Goal: Transaction & Acquisition: Obtain resource

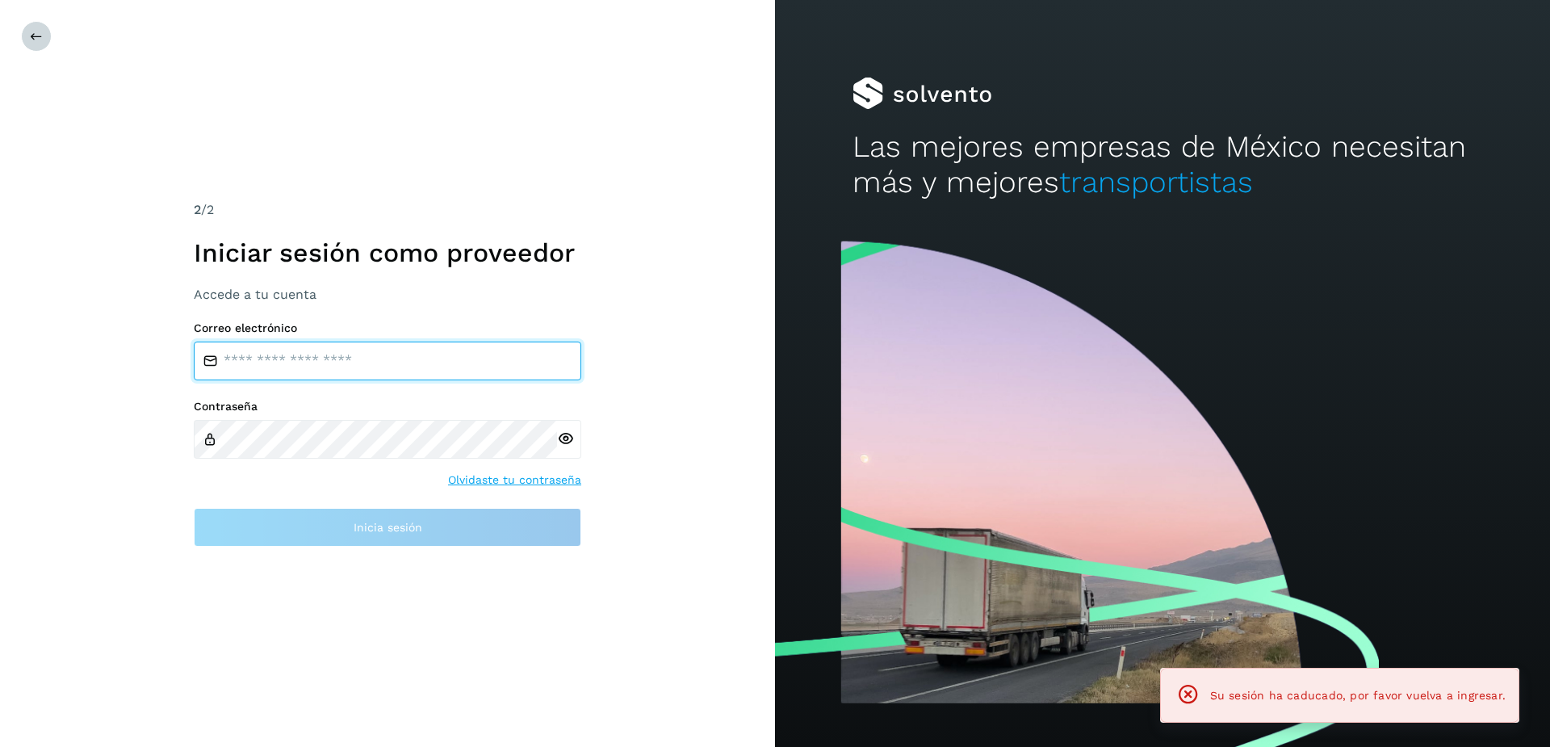
type input "**********"
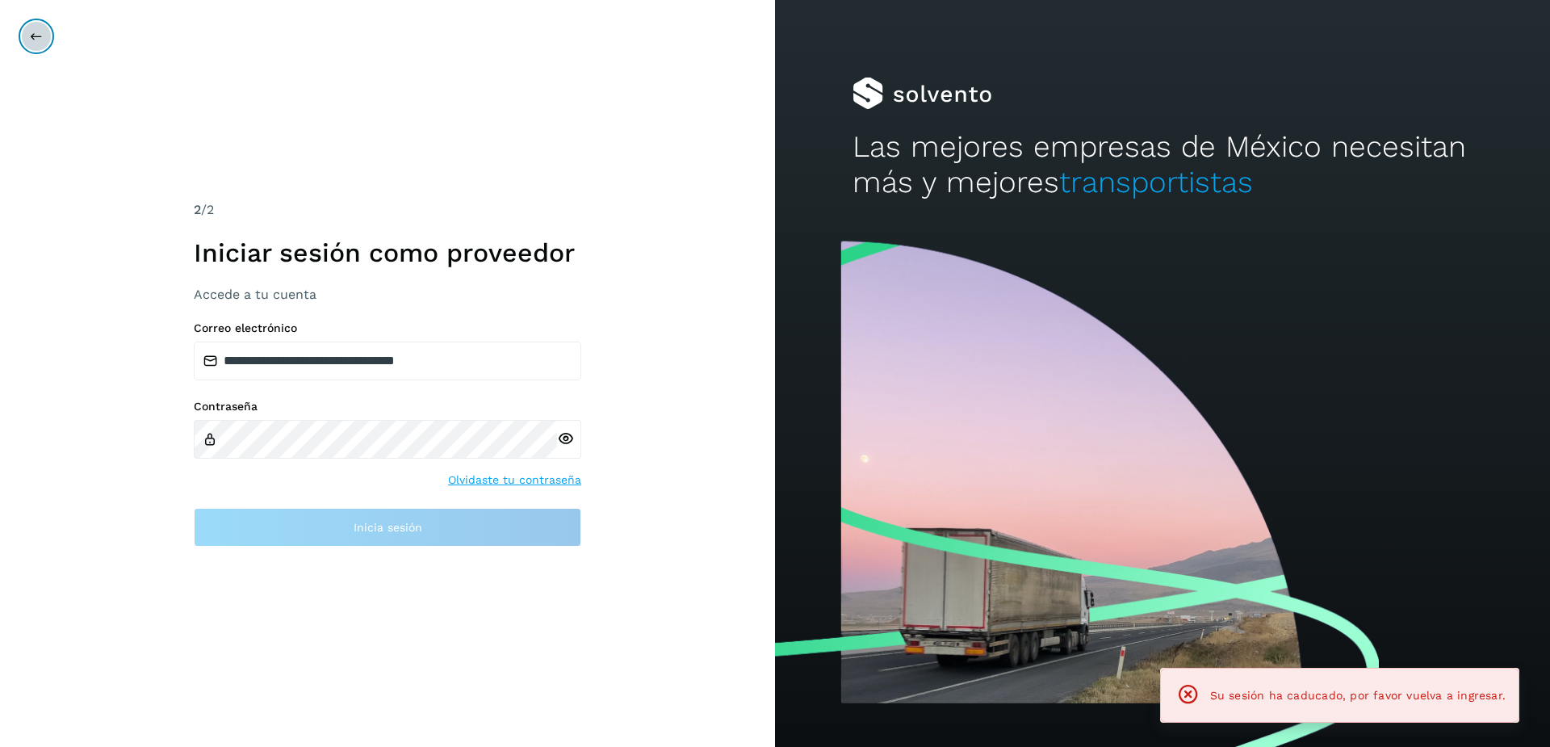
click at [31, 34] on icon at bounding box center [36, 36] width 13 height 13
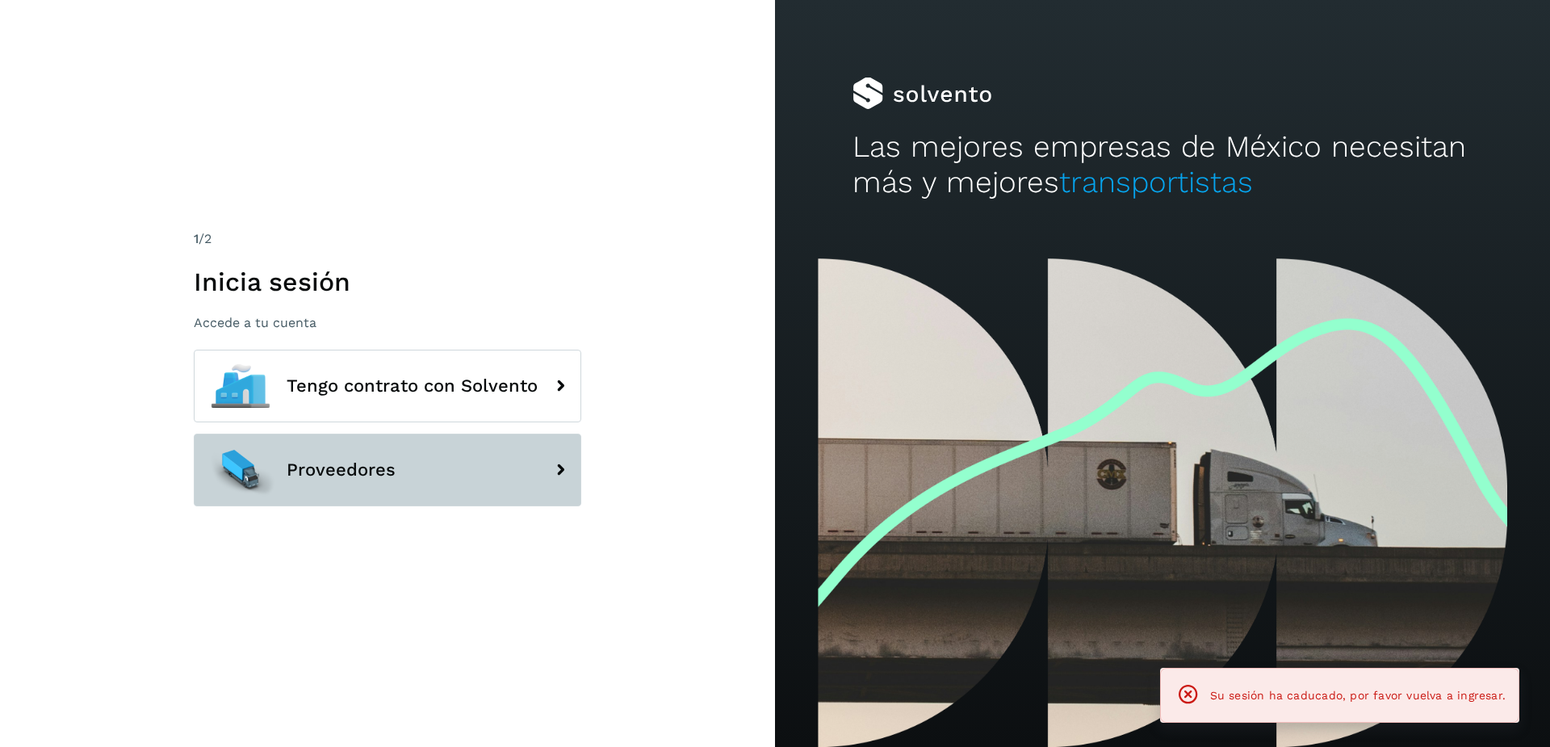
click at [373, 491] on button "Proveedores" at bounding box center [388, 470] width 388 height 73
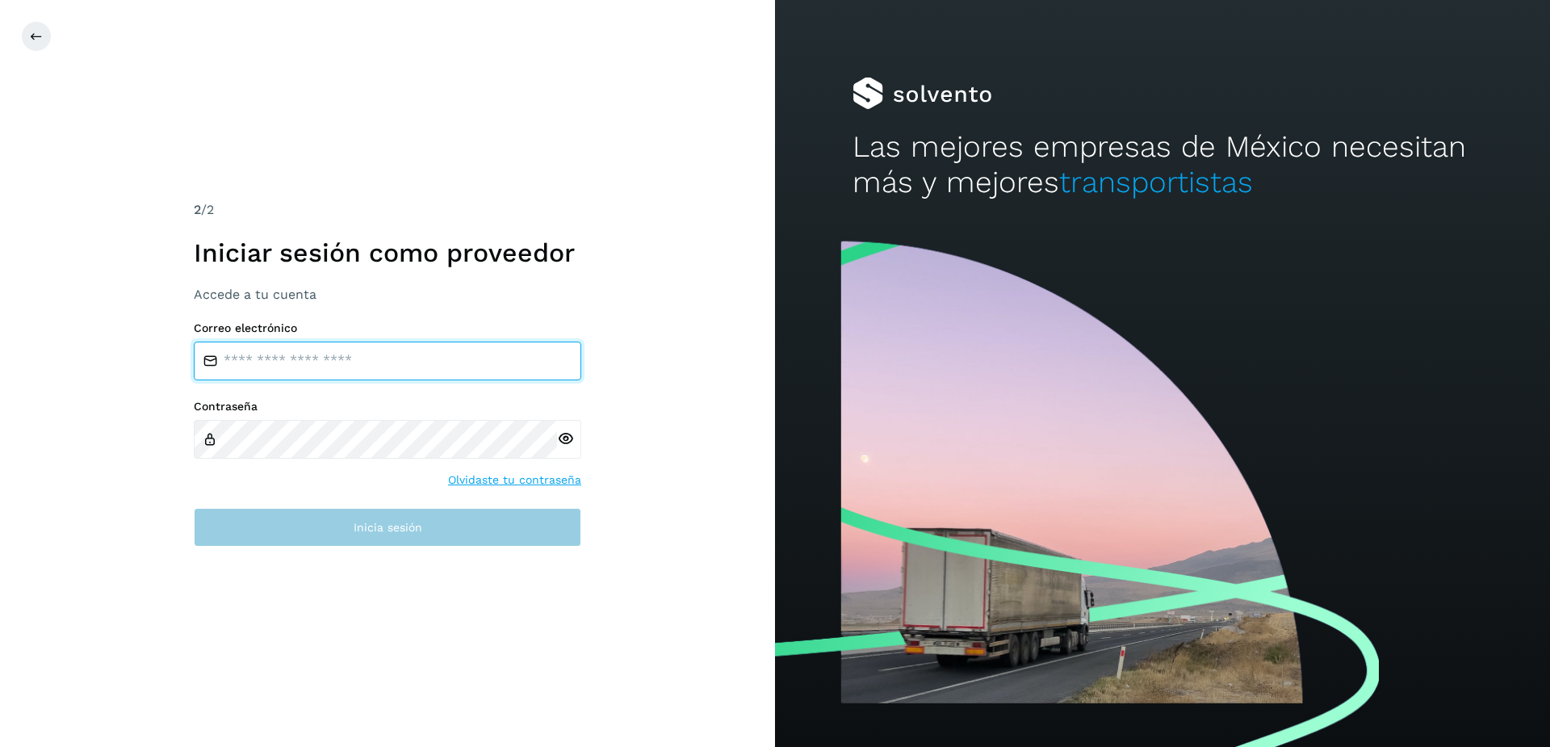
type input "**********"
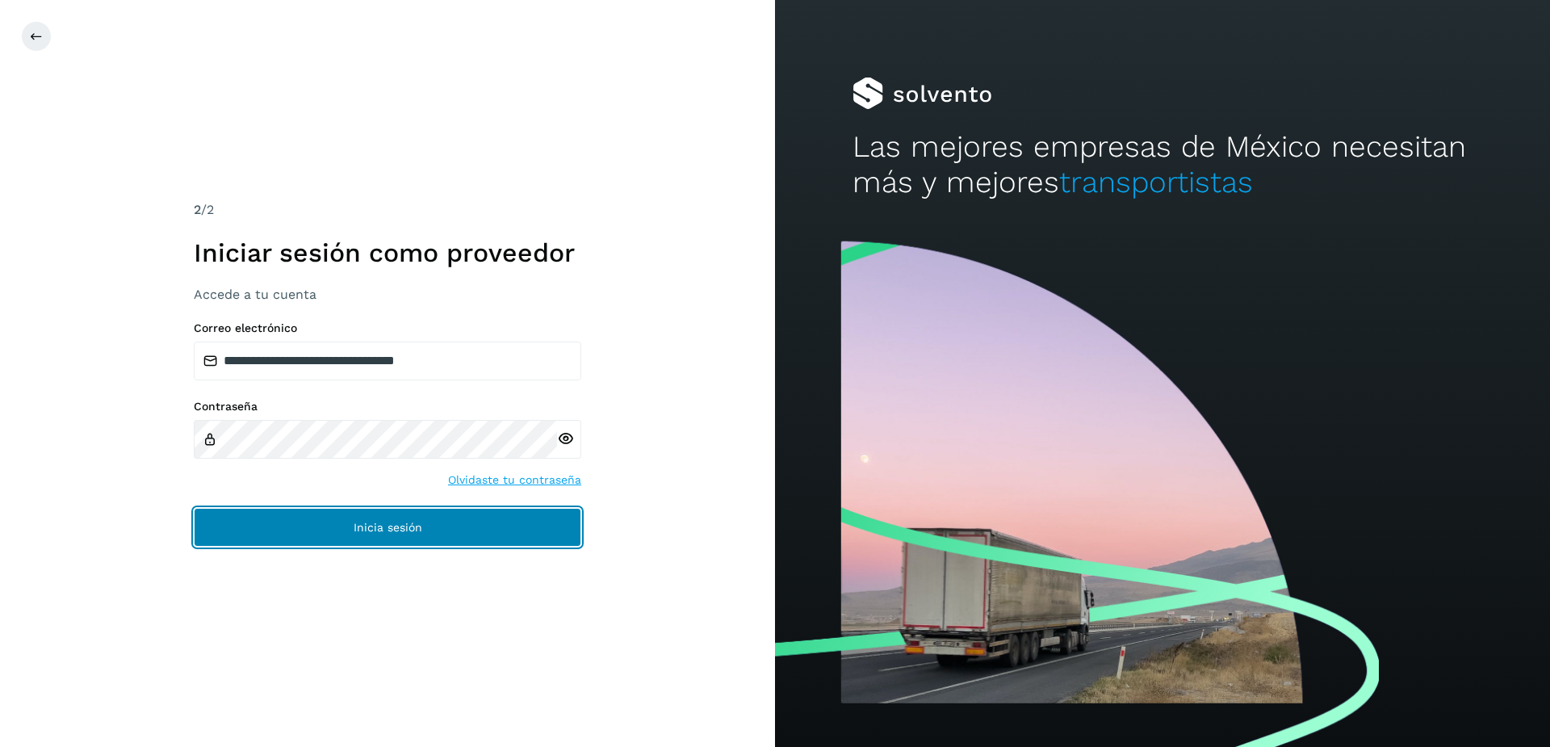
click at [452, 518] on button "Inicia sesión" at bounding box center [388, 527] width 388 height 39
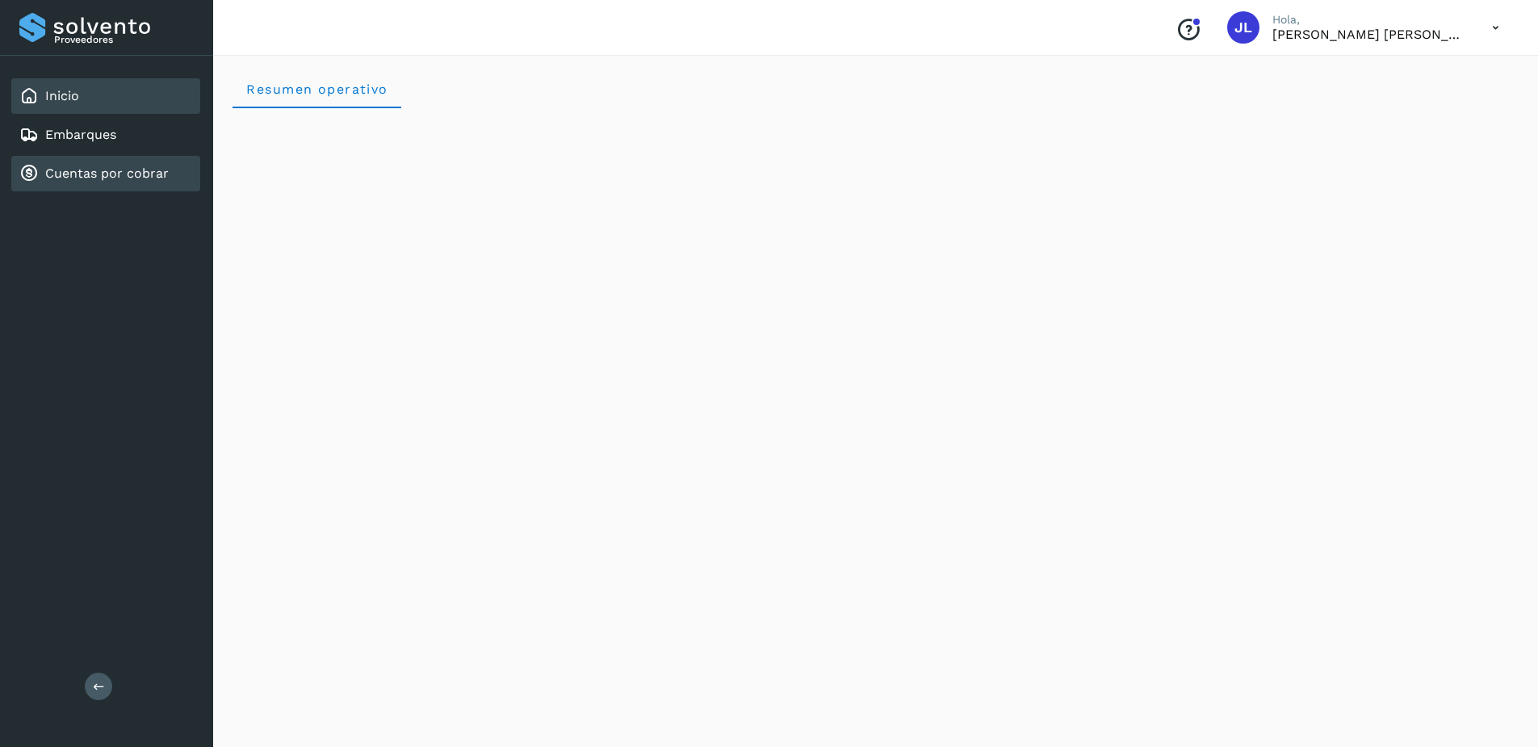
click at [107, 184] on div "Cuentas por cobrar" at bounding box center [105, 174] width 189 height 36
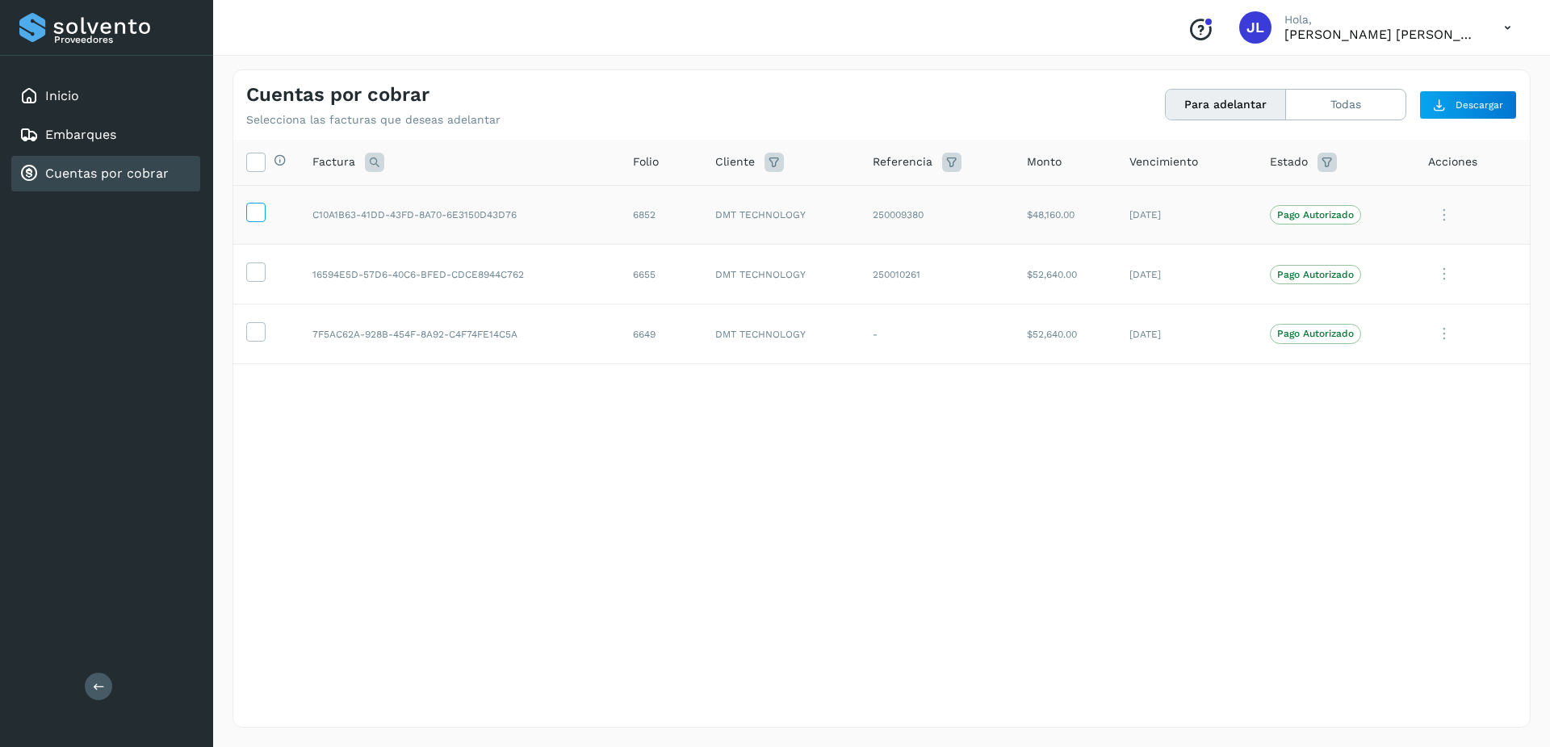
click at [257, 216] on icon at bounding box center [255, 211] width 17 height 17
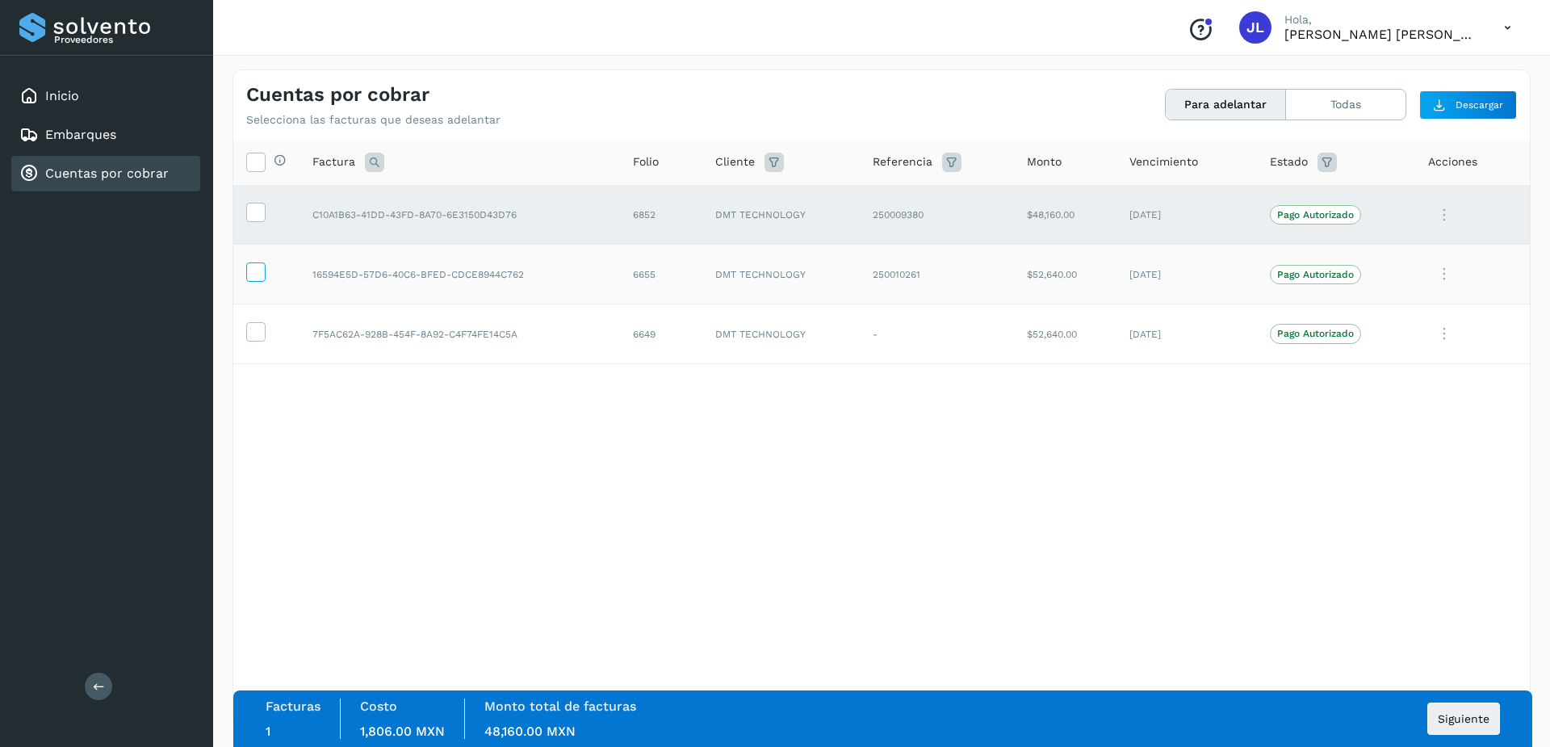
click at [254, 278] on icon at bounding box center [255, 270] width 17 height 17
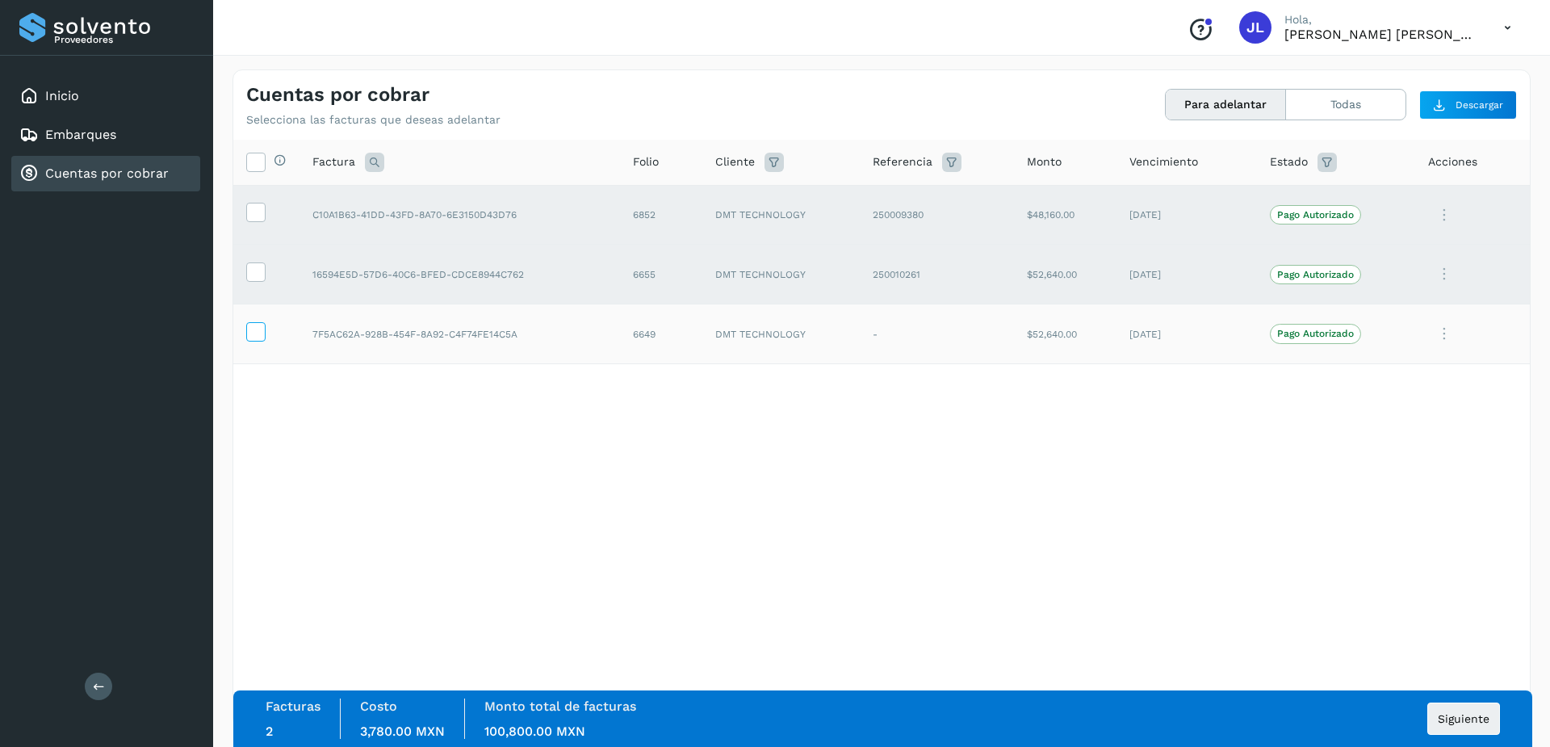
click at [253, 328] on icon at bounding box center [255, 330] width 17 height 17
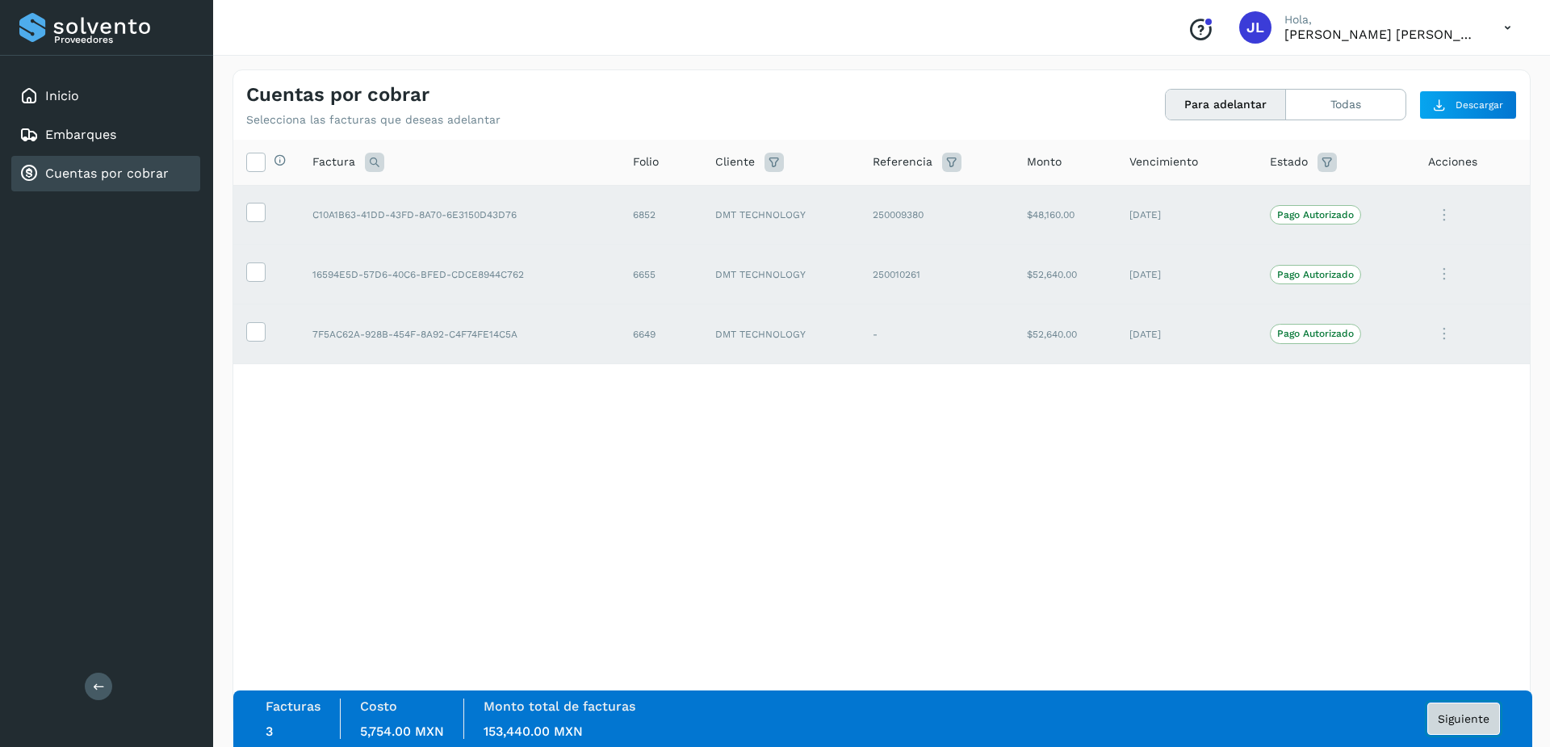
click at [1473, 719] on button "Siguiente" at bounding box center [1464, 719] width 73 height 32
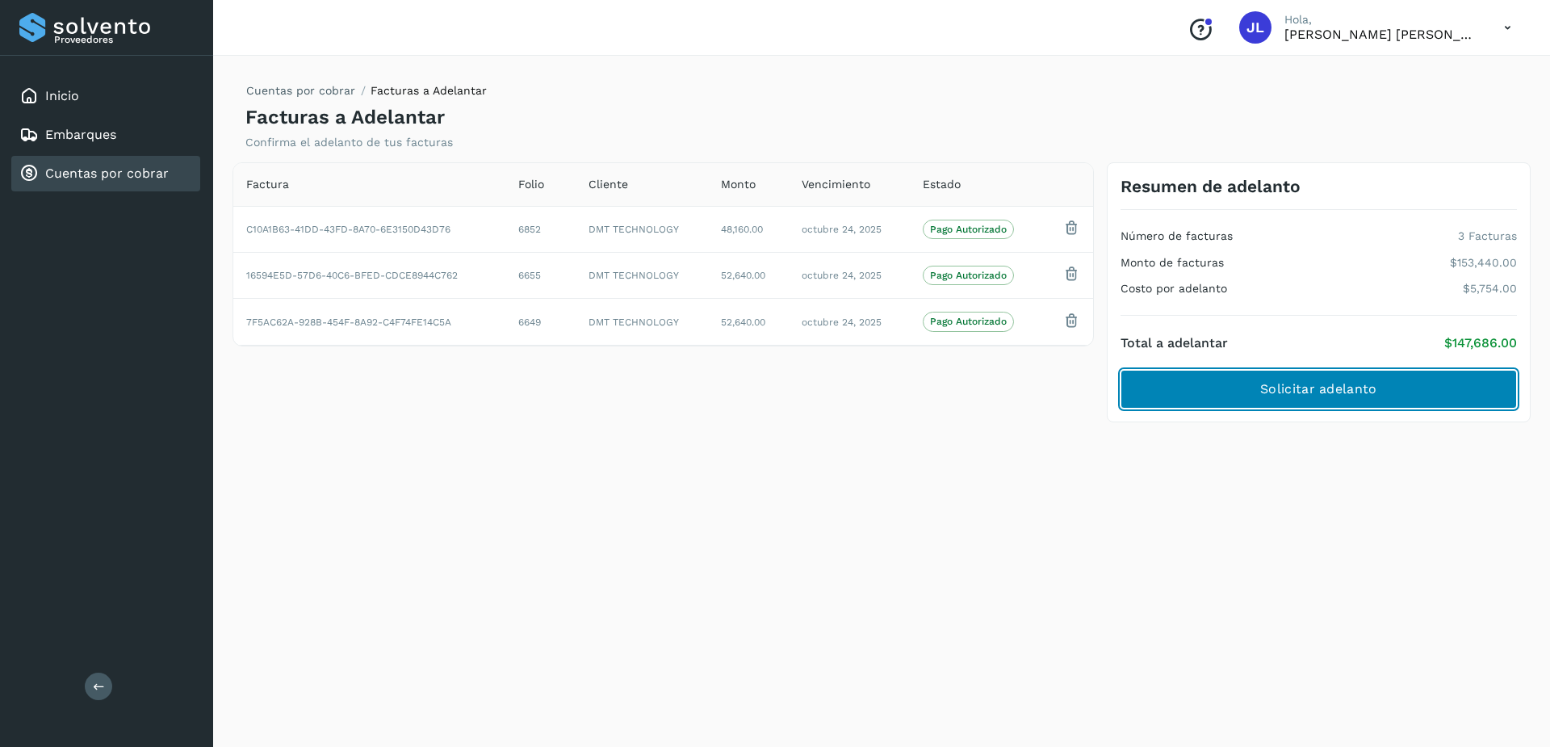
click at [1400, 401] on button "Solicitar adelanto" at bounding box center [1319, 389] width 396 height 39
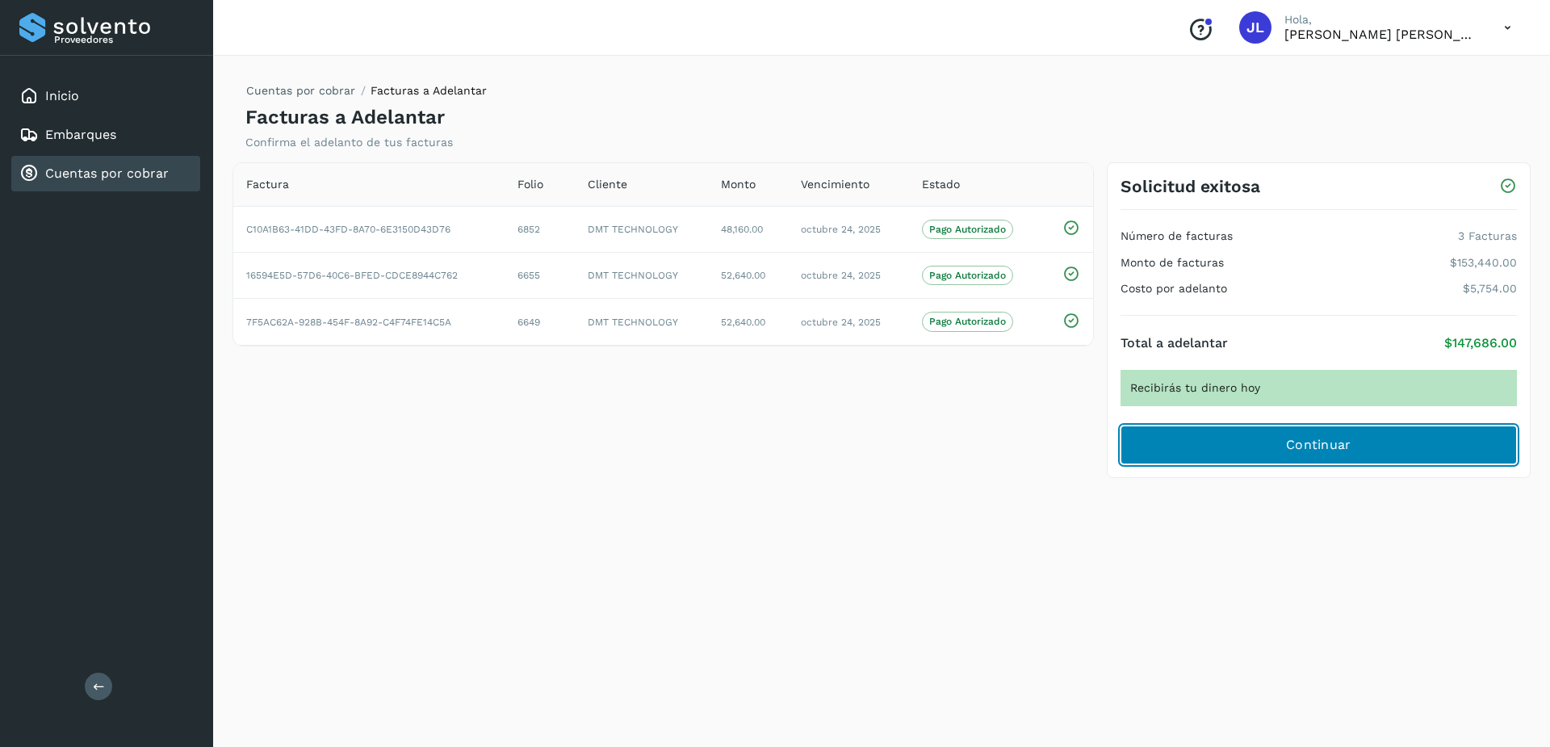
click at [1292, 438] on span "Continuar" at bounding box center [1318, 445] width 65 height 18
